Goal: Task Accomplishment & Management: Manage account settings

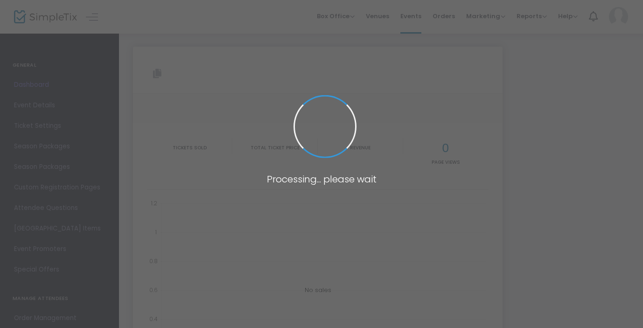
type input "[URL][DOMAIN_NAME]"
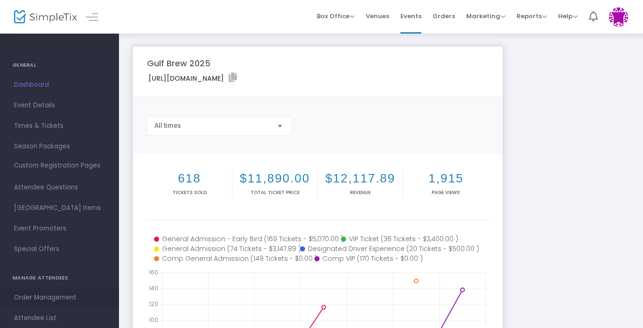
click at [31, 296] on span "Order Management" at bounding box center [59, 297] width 91 height 12
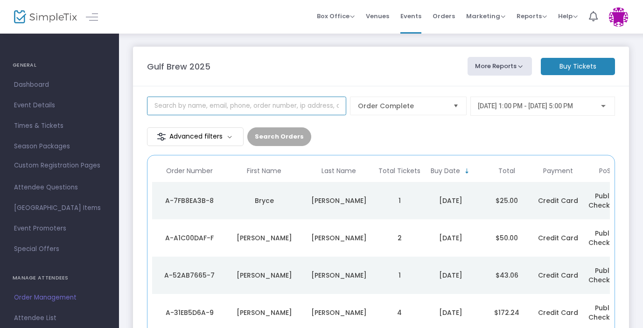
click at [241, 110] on input at bounding box center [246, 106] width 199 height 19
type input "[PERSON_NAME]"
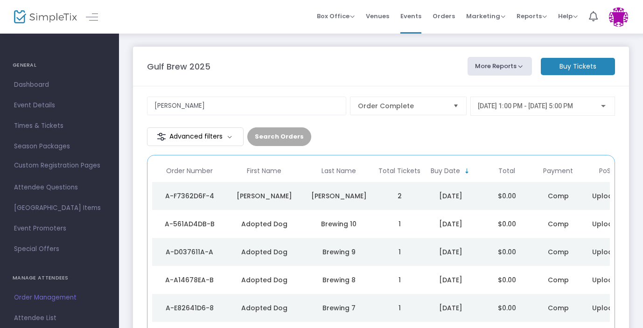
click at [339, 194] on div "[PERSON_NAME]" at bounding box center [339, 195] width 70 height 9
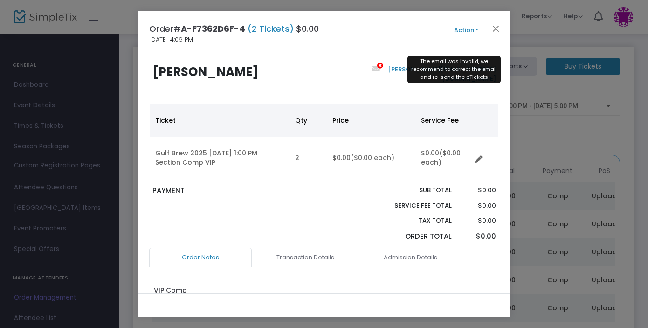
click at [384, 67] on icon at bounding box center [379, 65] width 7 height 7
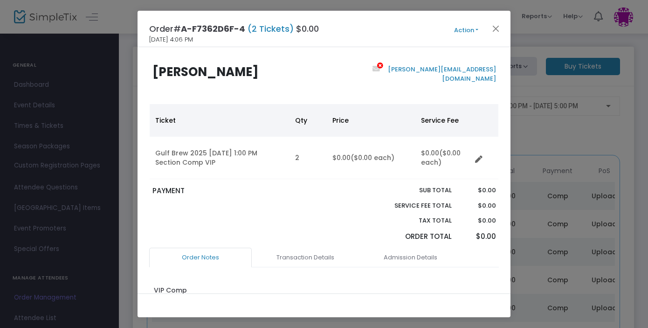
click at [423, 67] on link "[PERSON_NAME][EMAIL_ADDRESS][DOMAIN_NAME]" at bounding box center [441, 74] width 110 height 18
click at [468, 33] on button "Action" at bounding box center [466, 30] width 56 height 10
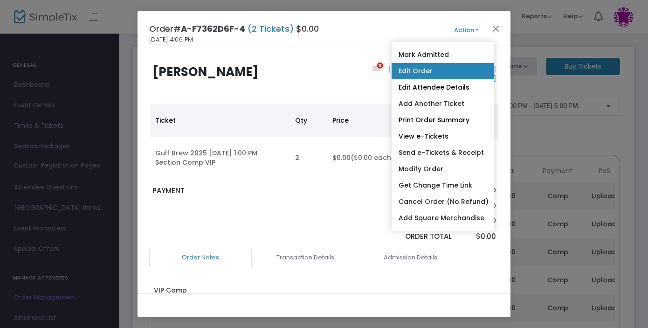
click at [431, 71] on link "Edit Order" at bounding box center [443, 71] width 103 height 16
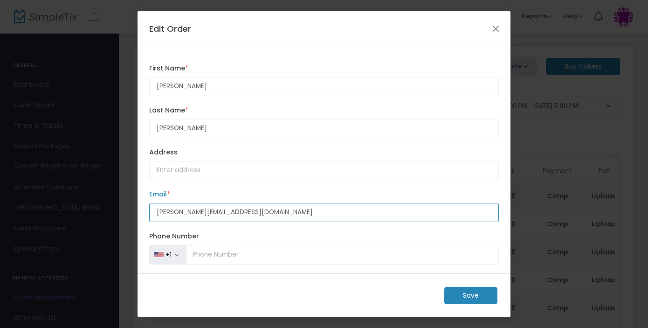
drag, startPoint x: 245, startPoint y: 212, endPoint x: 179, endPoint y: 212, distance: 66.2
click at [179, 212] on input "[PERSON_NAME][EMAIL_ADDRESS][DOMAIN_NAME]" at bounding box center [324, 212] width 350 height 19
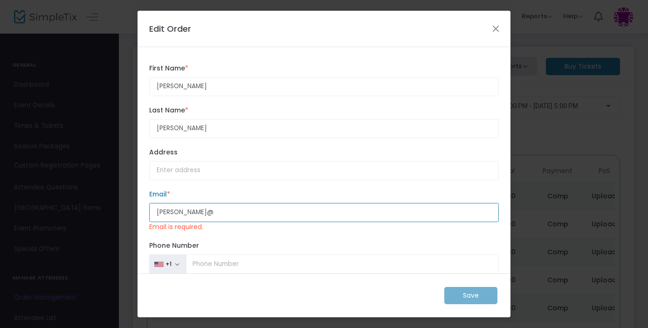
click at [191, 211] on input "[PERSON_NAME]@" at bounding box center [324, 212] width 350 height 19
paste input "[DOMAIN_NAME]"
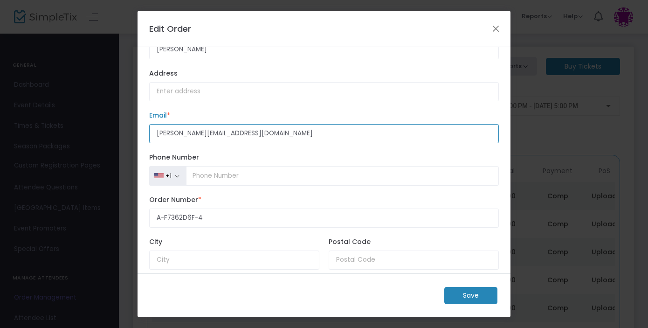
scroll to position [133, 0]
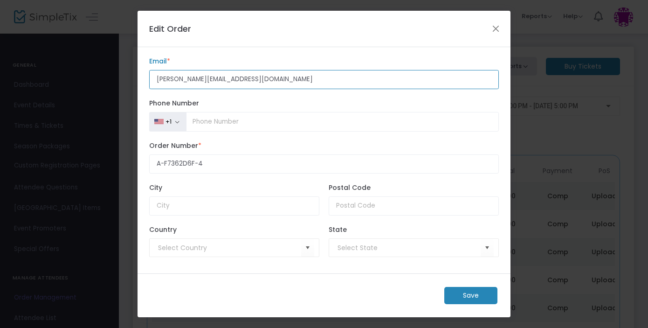
type input "[PERSON_NAME][EMAIL_ADDRESS][DOMAIN_NAME]"
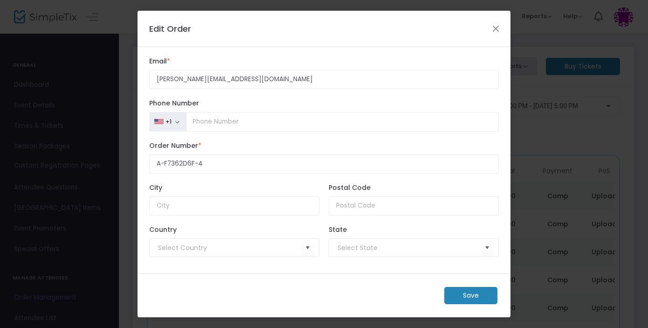
click at [466, 299] on m-button "Save" at bounding box center [470, 295] width 53 height 17
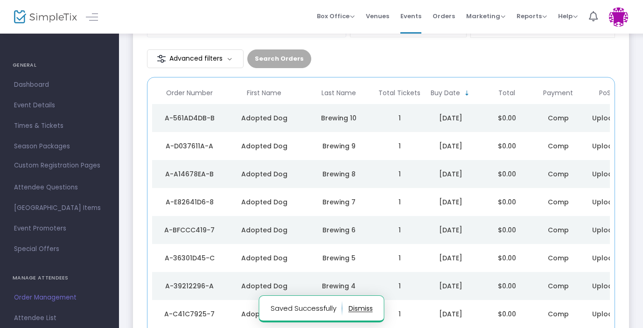
scroll to position [0, 0]
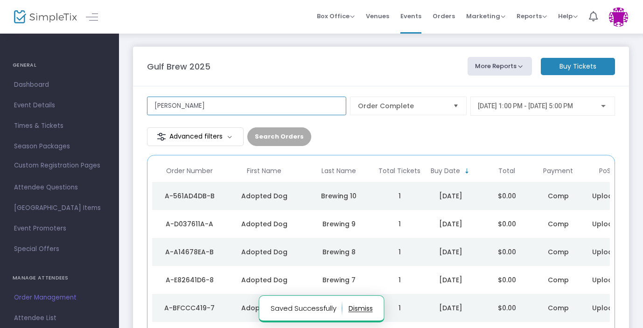
click at [204, 106] on input "[PERSON_NAME]" at bounding box center [246, 106] width 199 height 19
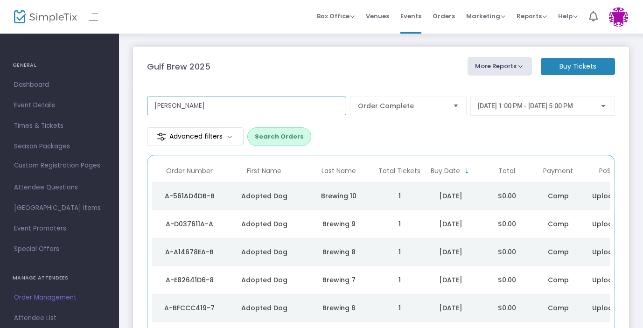
type input "[PERSON_NAME]"
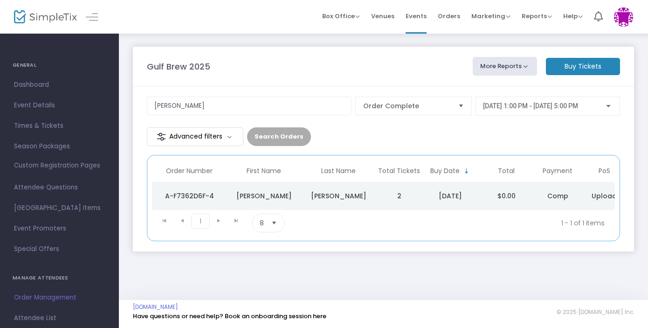
click at [345, 200] on div "[PERSON_NAME]" at bounding box center [339, 195] width 70 height 9
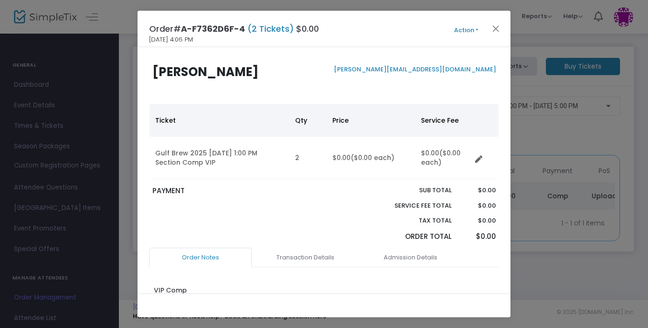
click at [468, 31] on button "Action" at bounding box center [466, 30] width 56 height 10
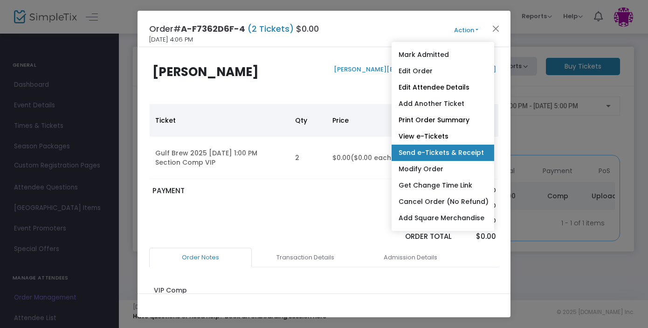
click at [431, 154] on link "Send e-Tickets & Receipt" at bounding box center [443, 153] width 103 height 16
type input "[PERSON_NAME][EMAIL_ADDRESS][DOMAIN_NAME]"
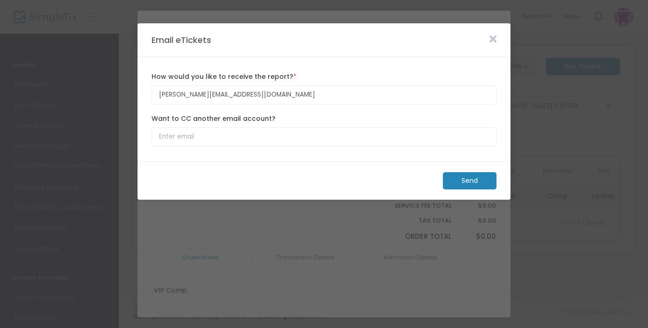
click at [472, 181] on m-button "Send" at bounding box center [470, 180] width 54 height 17
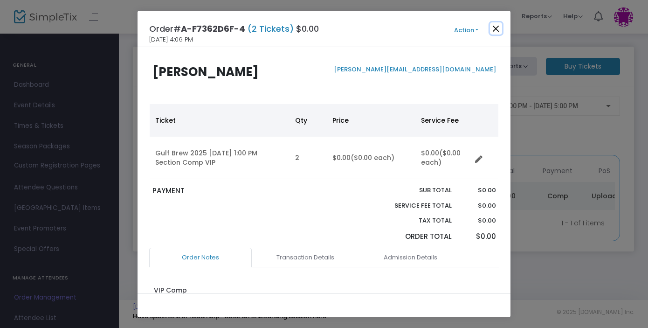
click at [498, 30] on button "Close" at bounding box center [496, 28] width 12 height 12
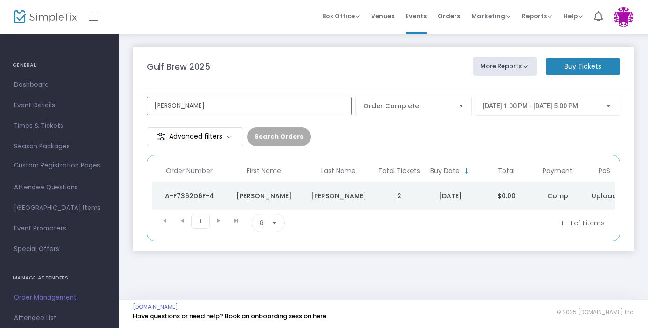
click at [207, 108] on input "[PERSON_NAME]" at bounding box center [249, 106] width 205 height 19
click at [199, 105] on input "[PERSON_NAME]" at bounding box center [249, 106] width 205 height 19
type input "[PERSON_NAME]@"
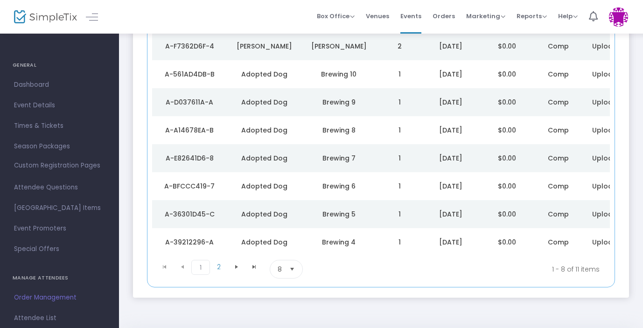
scroll to position [150, 0]
click at [346, 77] on div "Brewing 10" at bounding box center [339, 73] width 70 height 9
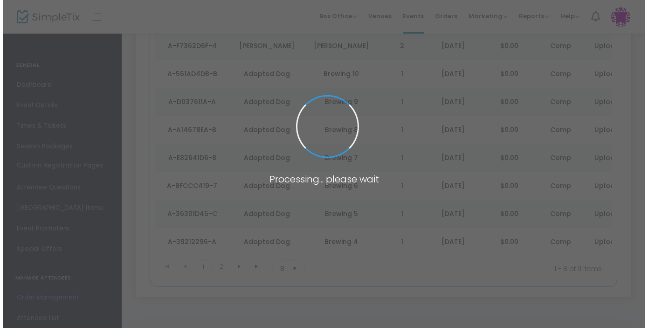
scroll to position [0, 0]
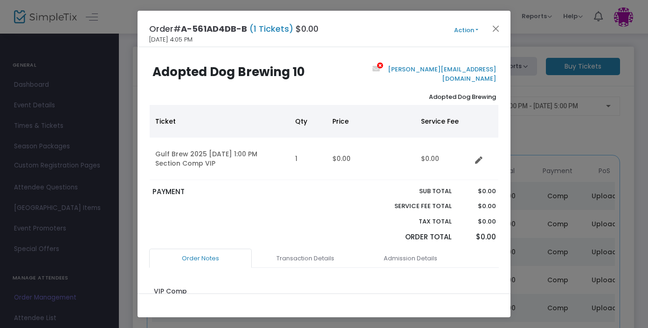
click at [473, 28] on button "Action" at bounding box center [466, 30] width 56 height 10
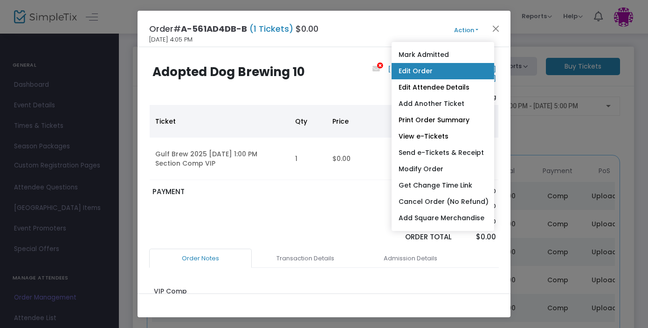
click at [419, 72] on link "Edit Order" at bounding box center [443, 71] width 103 height 16
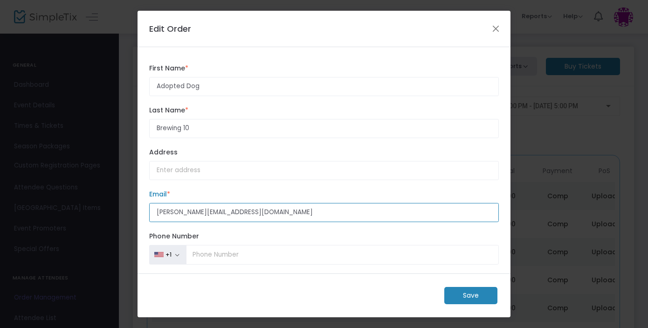
drag, startPoint x: 245, startPoint y: 214, endPoint x: 185, endPoint y: 213, distance: 60.2
click at [185, 213] on input "[PERSON_NAME][EMAIL_ADDRESS][DOMAIN_NAME]" at bounding box center [324, 212] width 350 height 19
paste input "[DOMAIN_NAME]"
type input "[PERSON_NAME][EMAIL_ADDRESS][DOMAIN_NAME]"
